Goal: Information Seeking & Learning: Learn about a topic

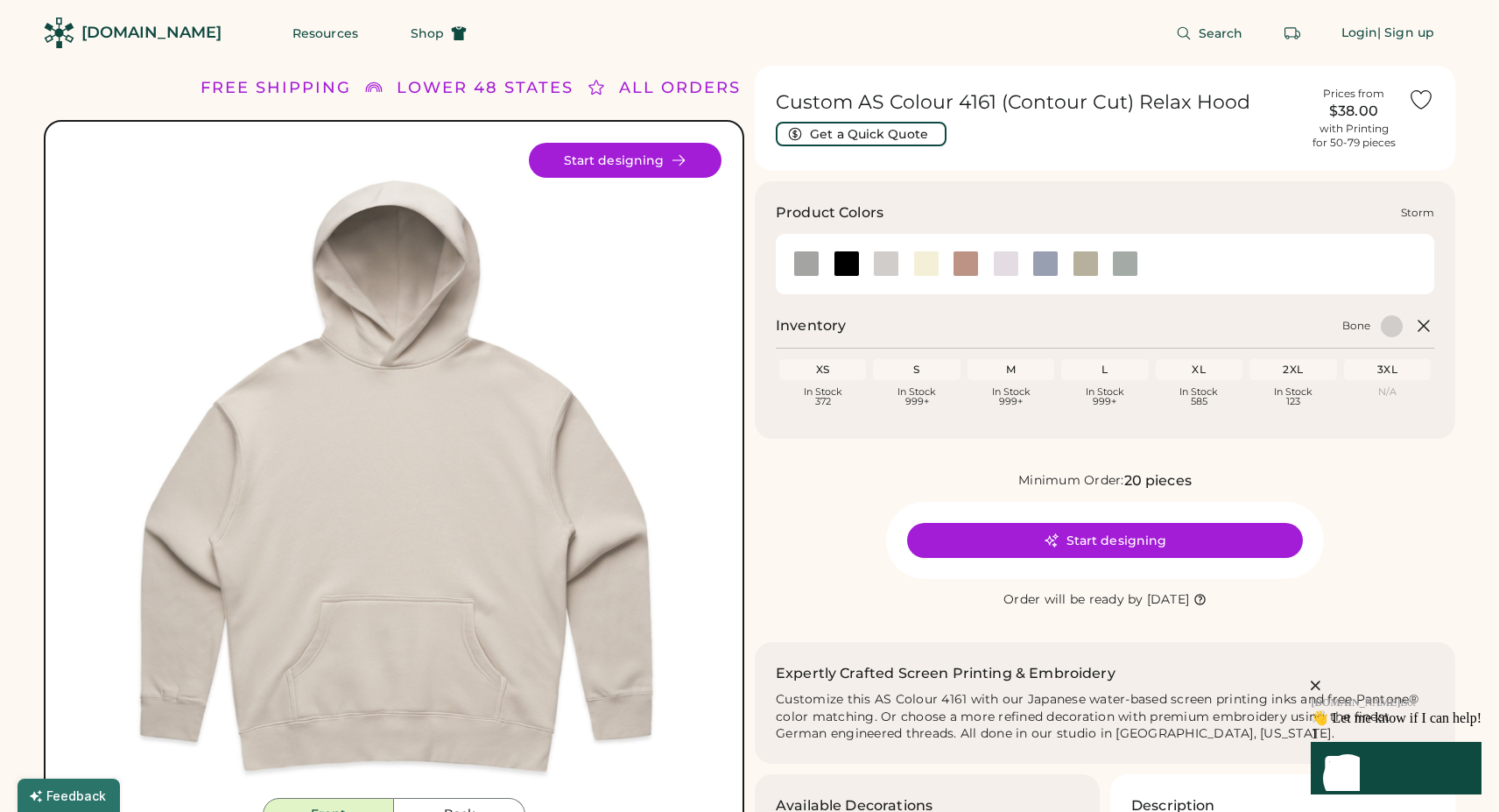
click at [1127, 260] on div at bounding box center [1125, 264] width 26 height 26
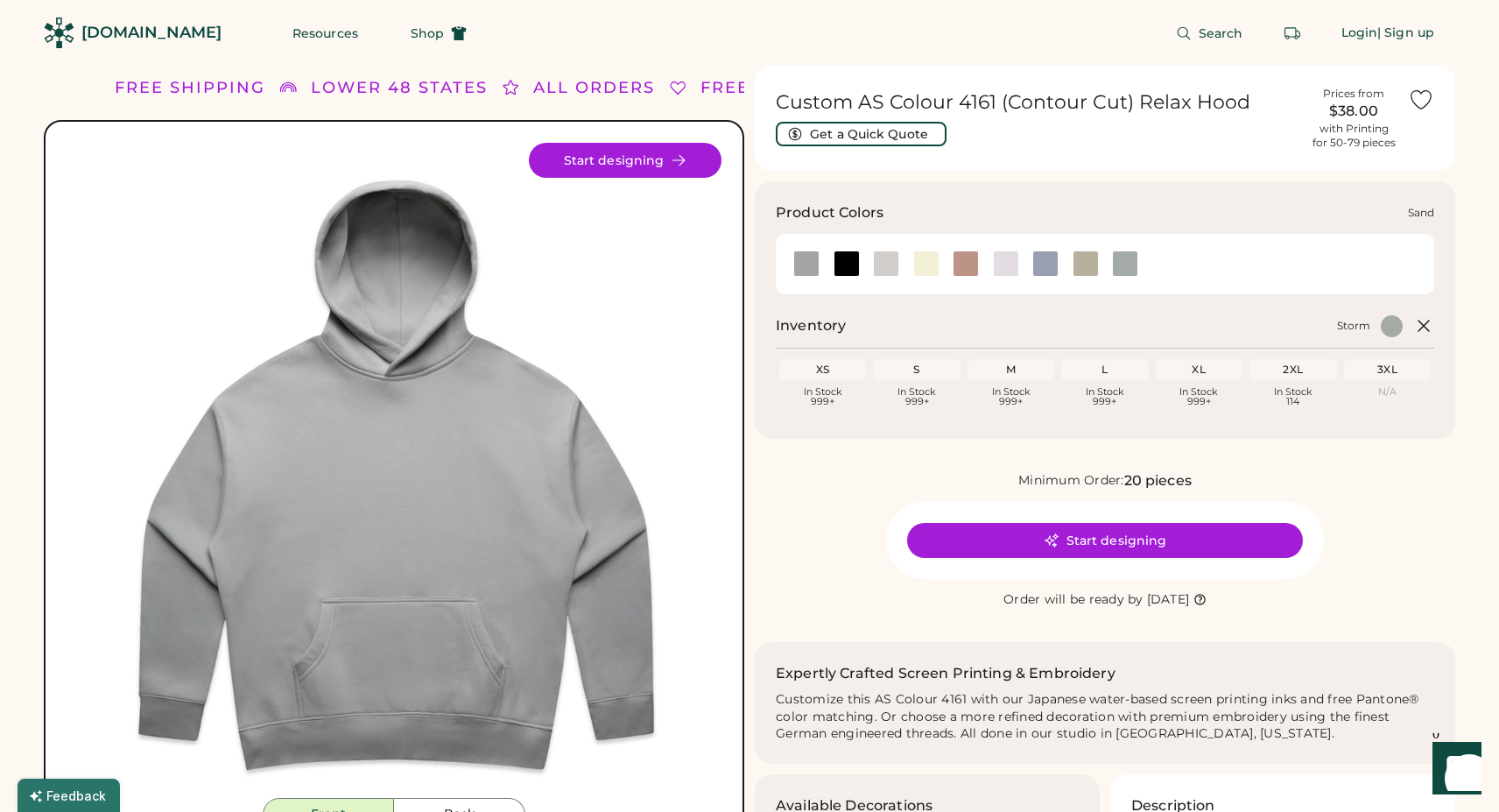
click at [1080, 255] on div at bounding box center [1086, 264] width 26 height 26
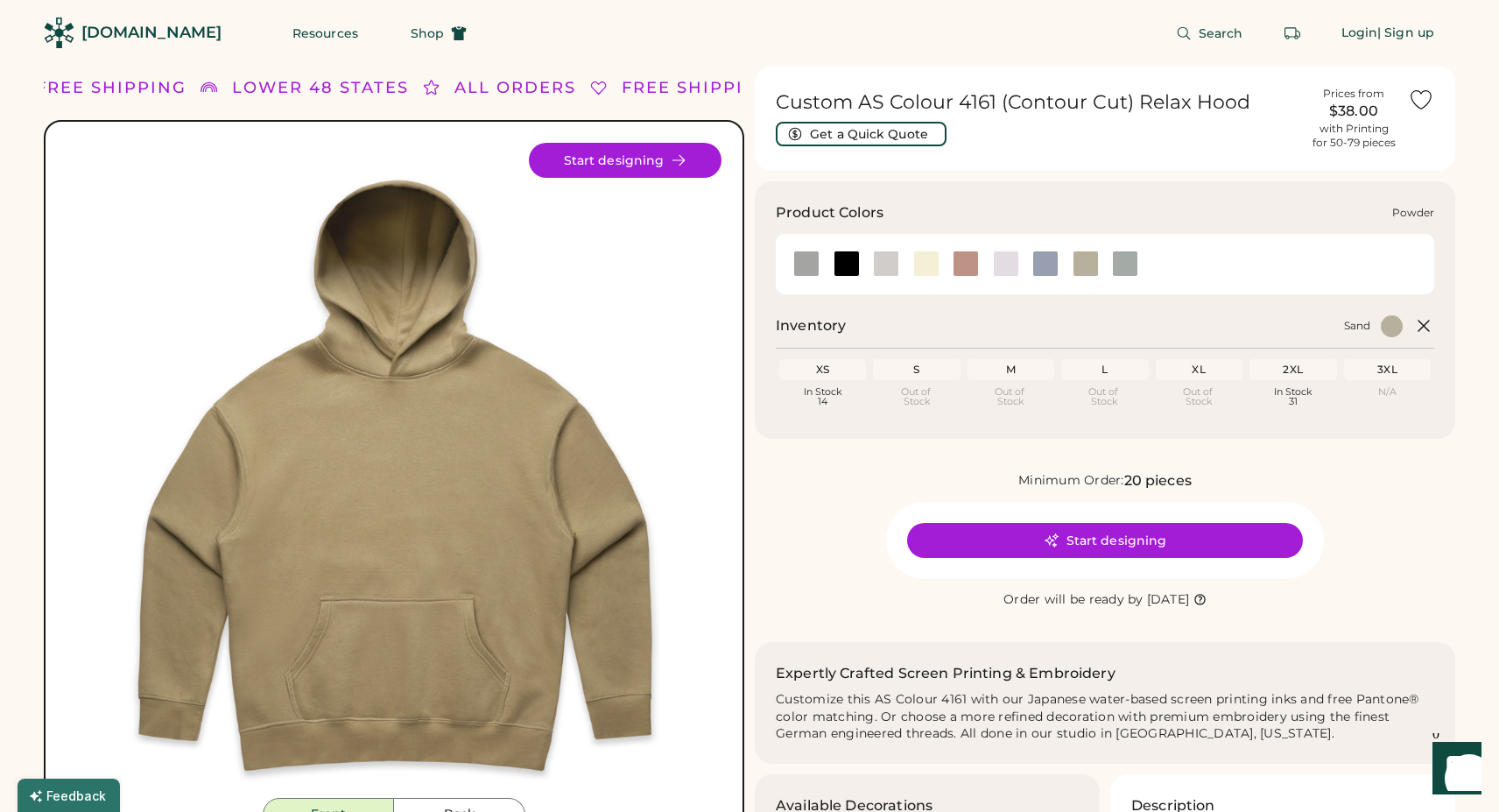
click at [1044, 256] on div at bounding box center [1046, 264] width 26 height 26
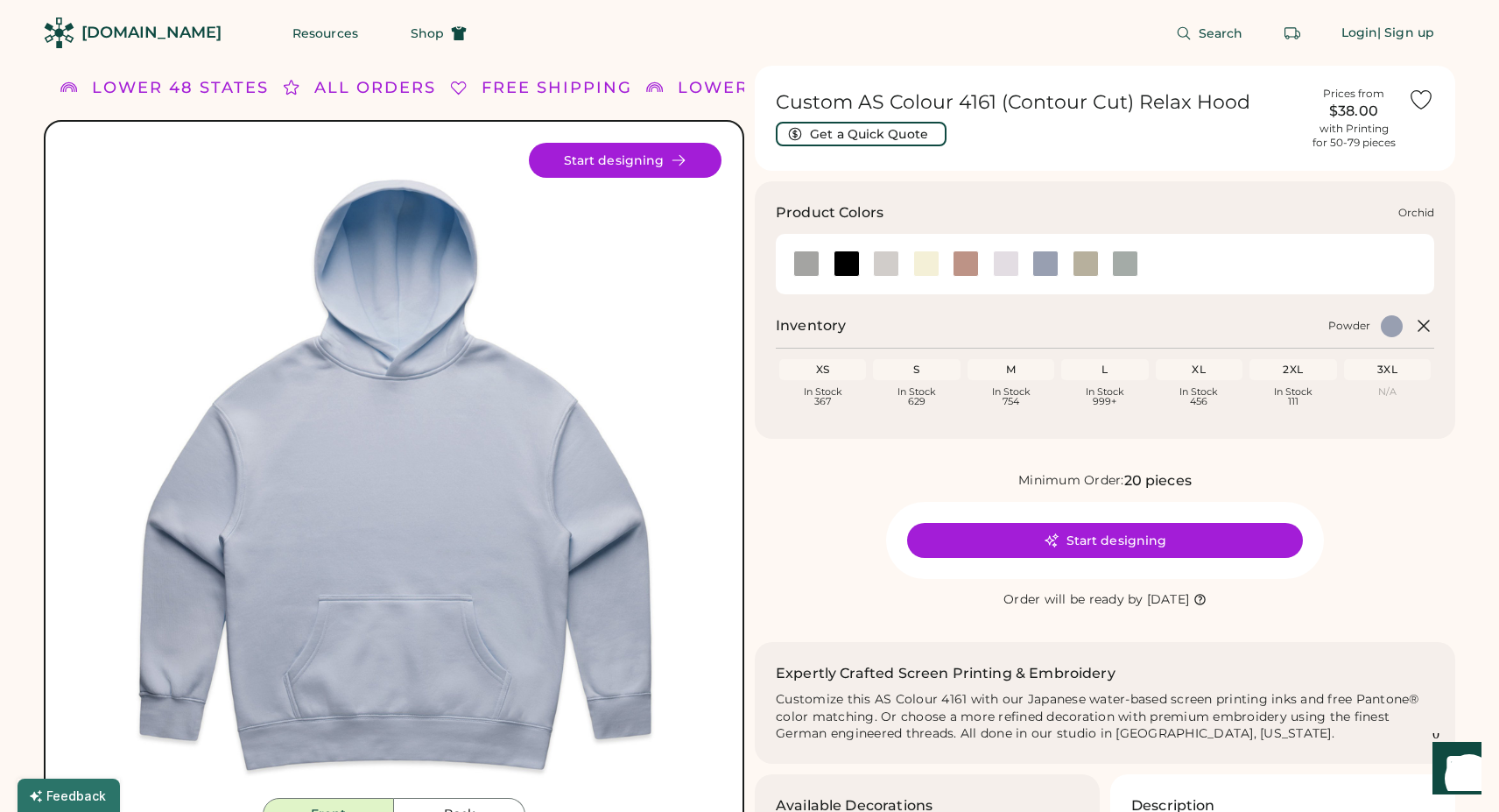
click at [1010, 260] on div at bounding box center [1006, 264] width 26 height 26
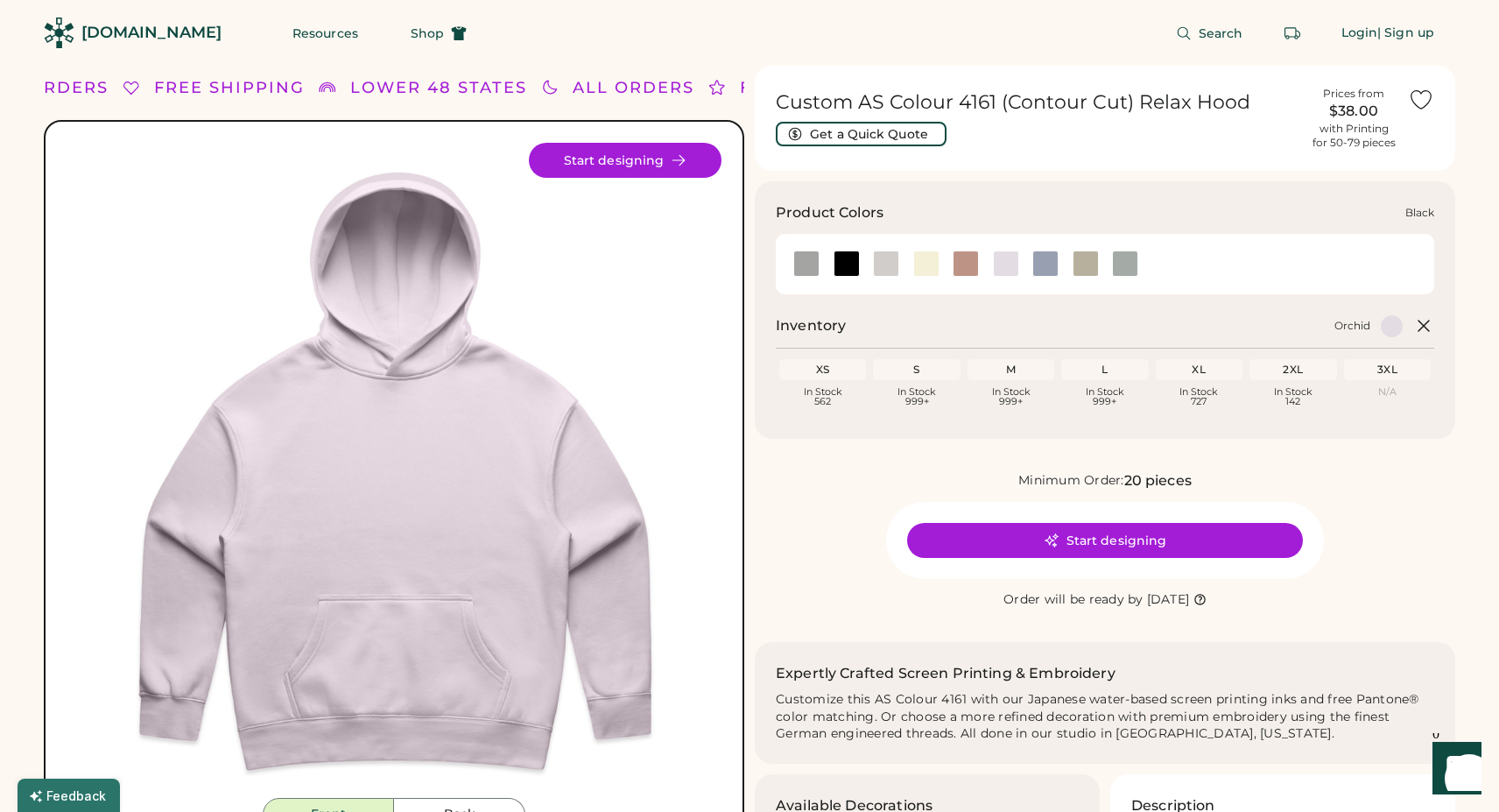
click at [838, 258] on div at bounding box center [847, 264] width 26 height 26
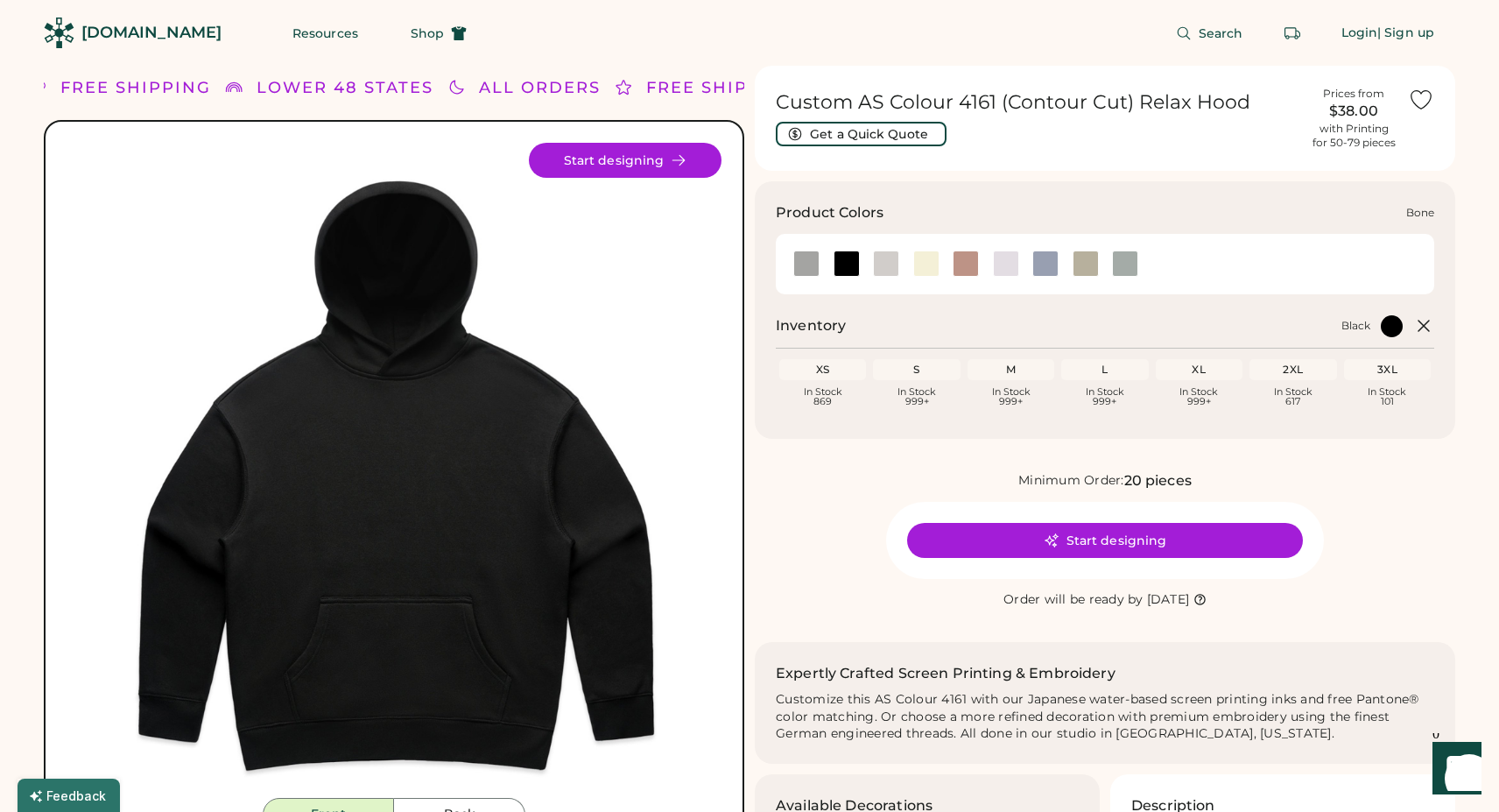
click at [892, 258] on div at bounding box center [886, 264] width 26 height 26
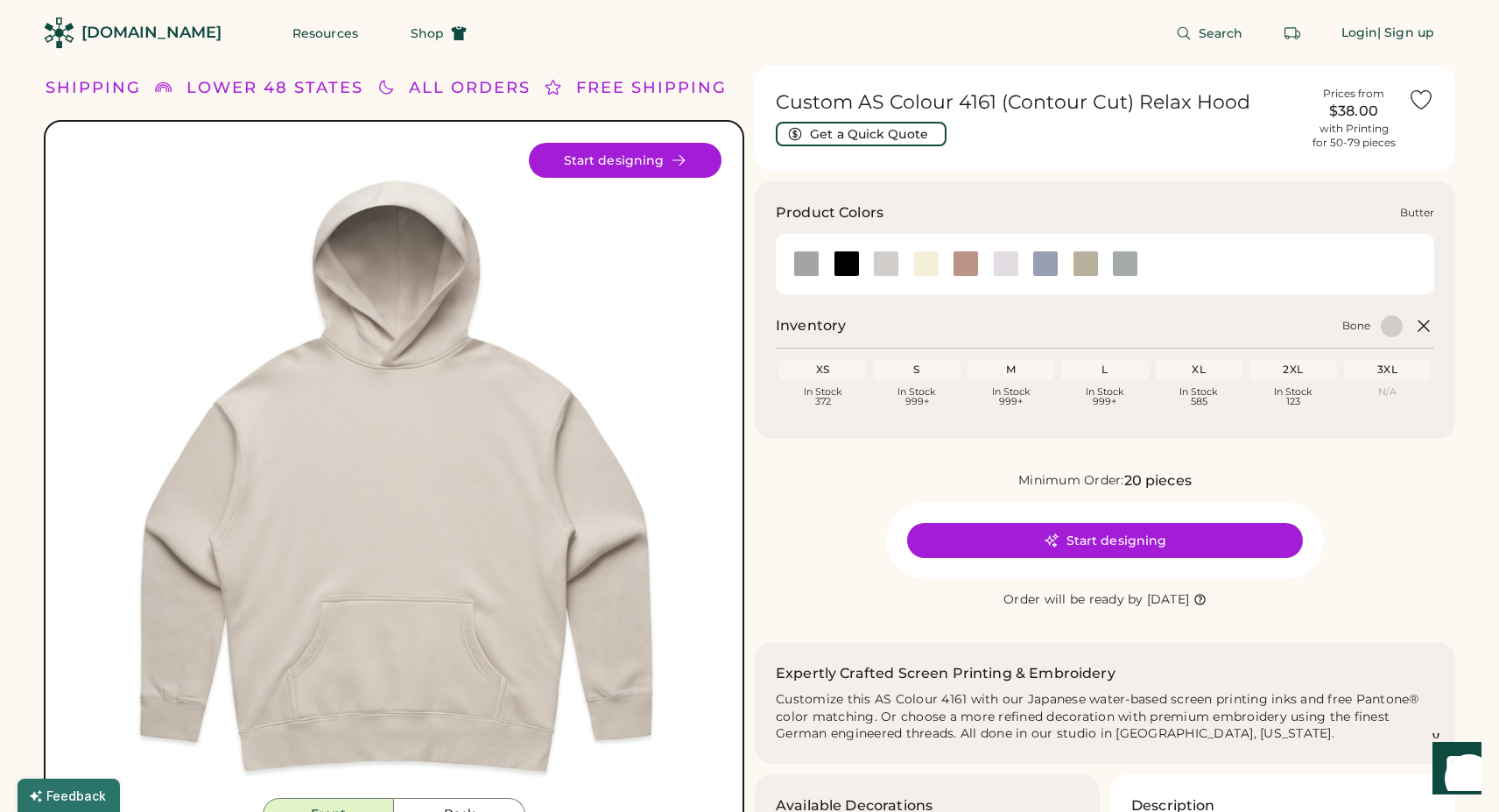
click at [924, 261] on div at bounding box center [926, 264] width 26 height 26
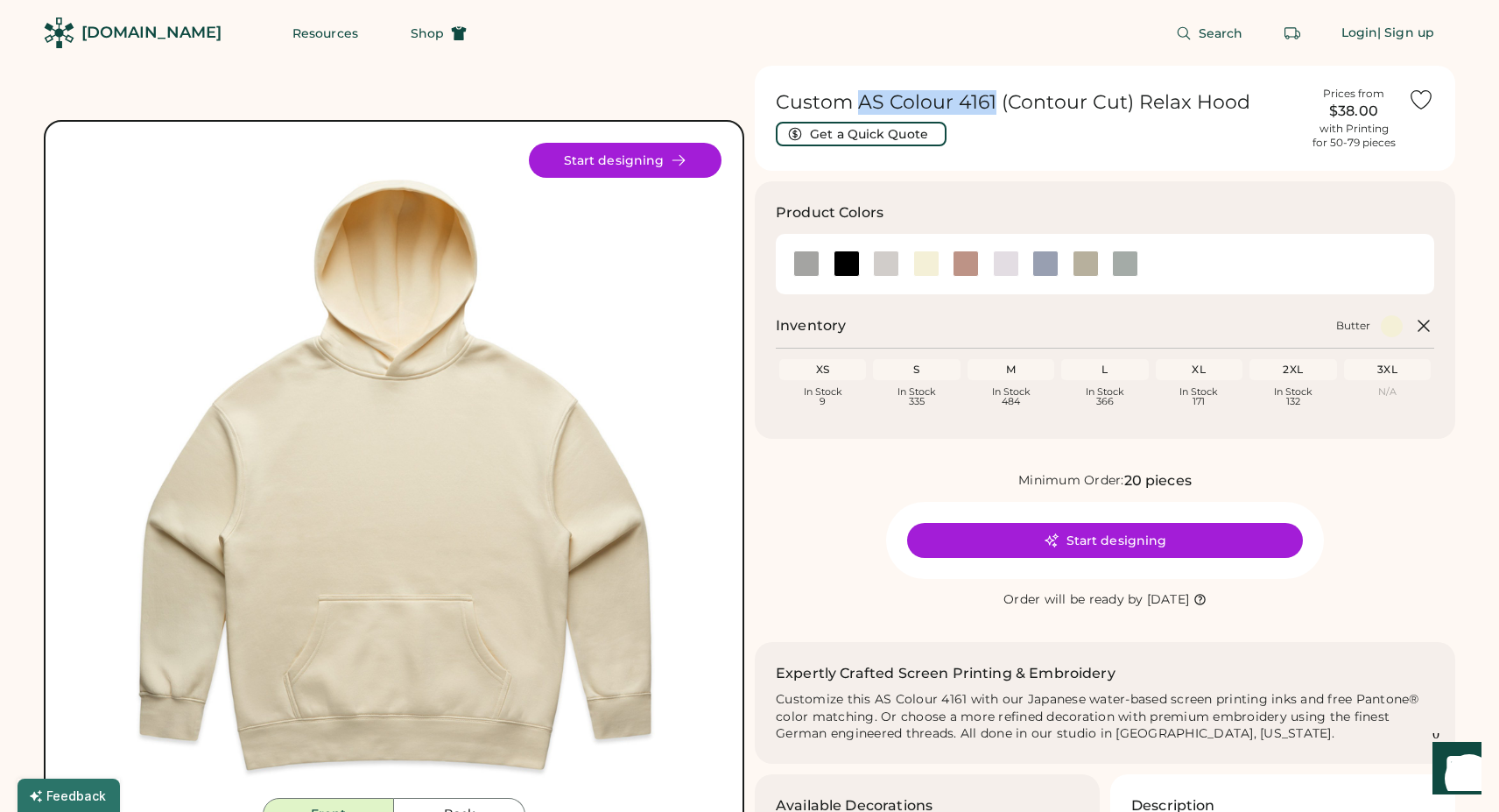
drag, startPoint x: 860, startPoint y: 102, endPoint x: 994, endPoint y: 99, distance: 134.0
click at [994, 99] on h1 "Custom AS Colour 4161 (Contour Cut) Relax Hood" at bounding box center [1037, 103] width 523 height 24
copy h1 "AS Colour 4161"
